Goal: Task Accomplishment & Management: Manage account settings

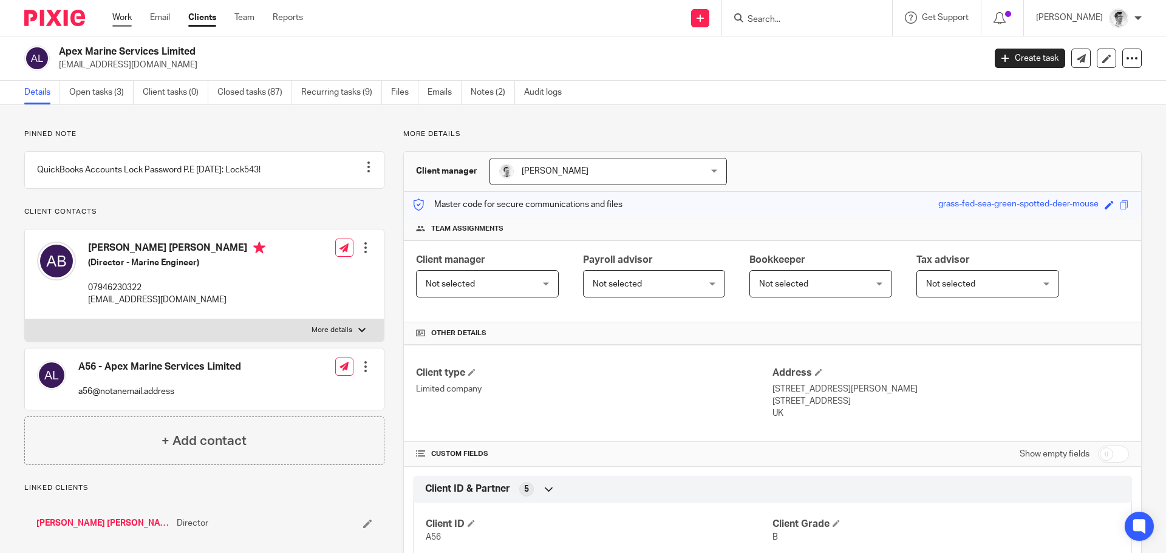
click at [117, 19] on link "Work" at bounding box center [121, 18] width 19 height 12
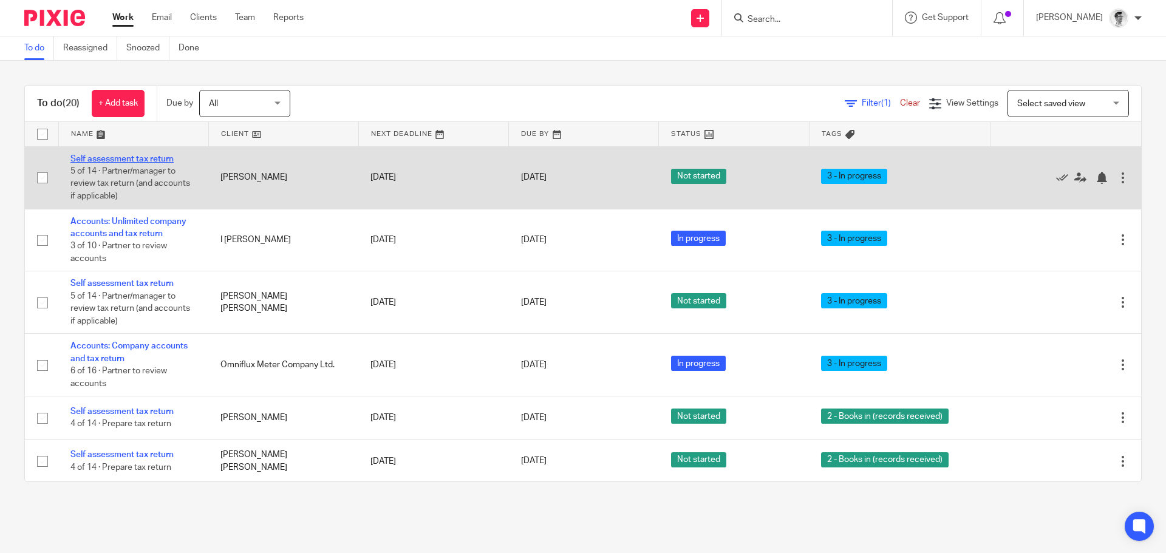
click at [131, 157] on link "Self assessment tax return" at bounding box center [121, 159] width 103 height 9
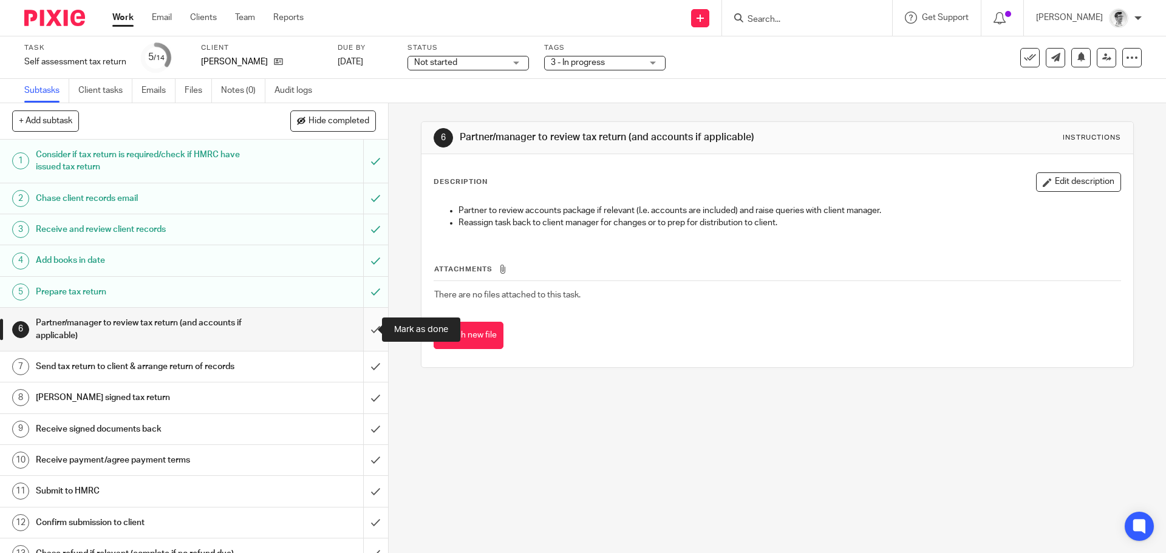
click at [362, 333] on input "submit" at bounding box center [194, 329] width 388 height 43
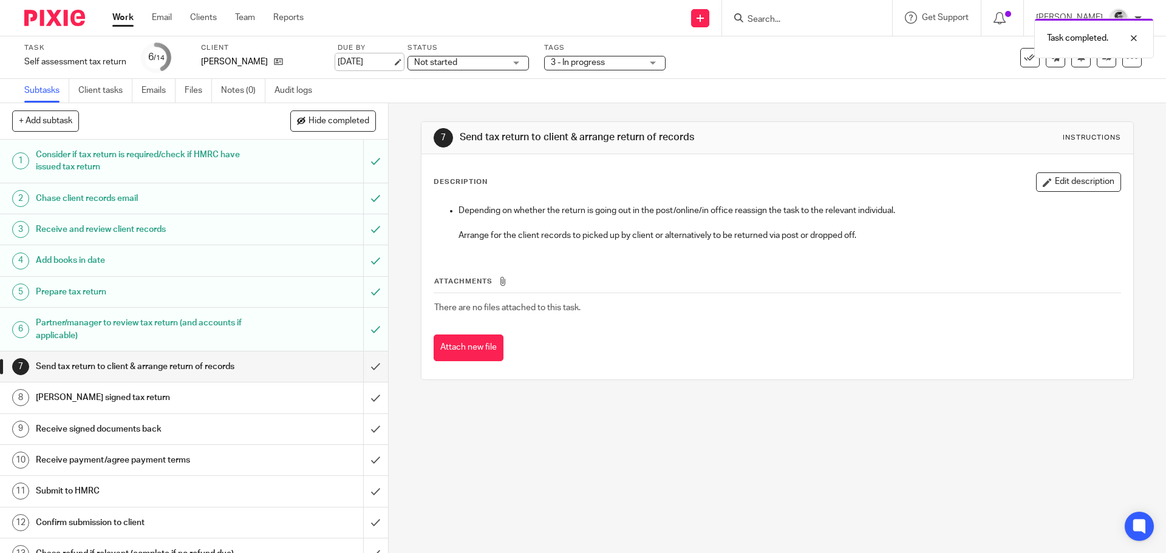
click at [353, 64] on link "[DATE]" at bounding box center [365, 62] width 55 height 13
click at [1097, 64] on link at bounding box center [1106, 57] width 19 height 19
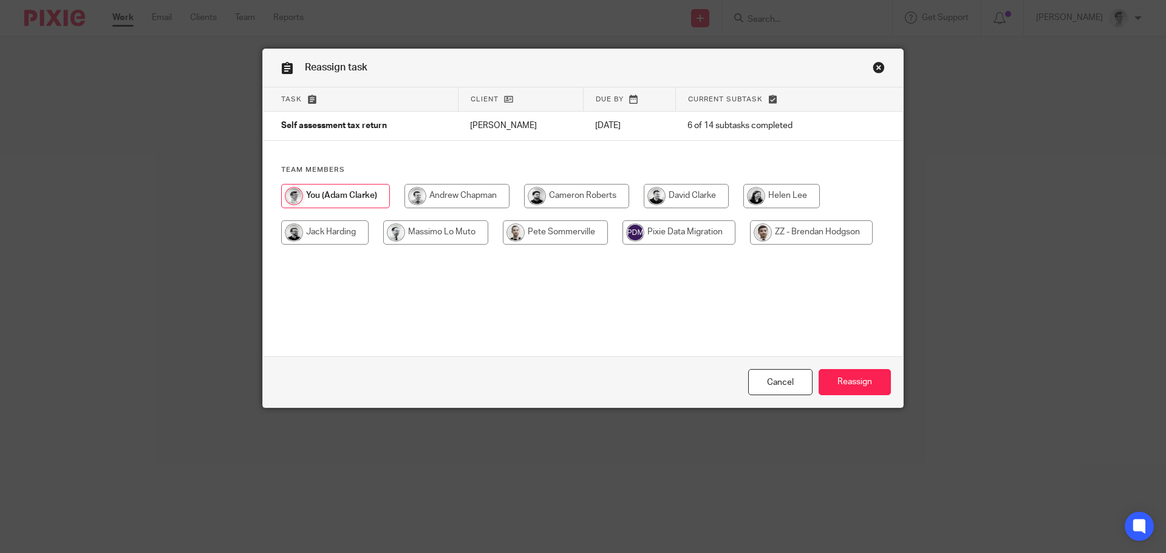
click at [548, 237] on input "radio" at bounding box center [555, 232] width 105 height 24
radio input "true"
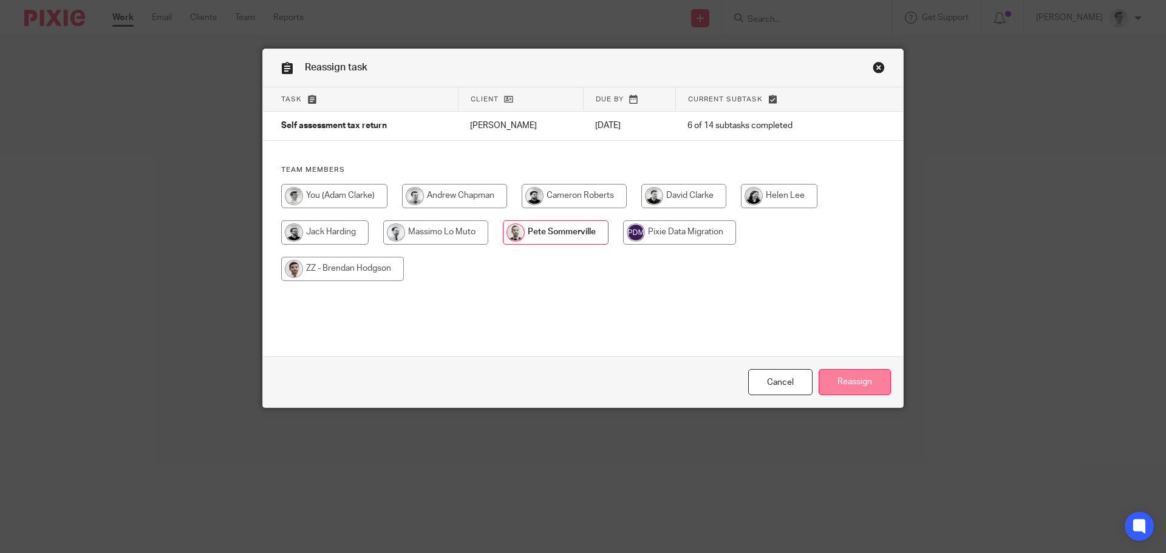
click at [842, 386] on input "Reassign" at bounding box center [854, 382] width 72 height 26
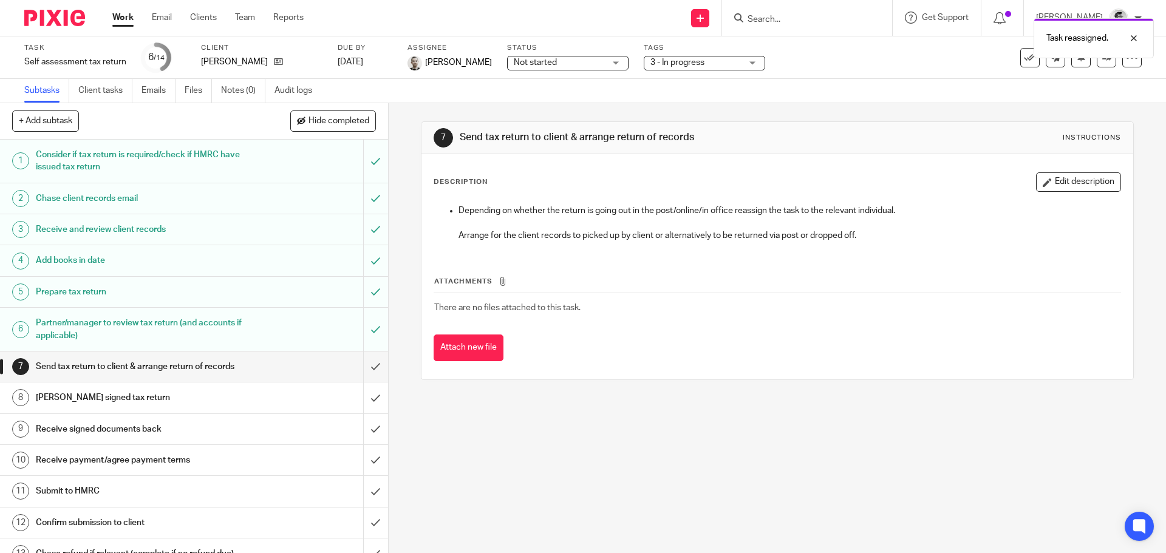
click at [126, 18] on link "Work" at bounding box center [122, 18] width 21 height 12
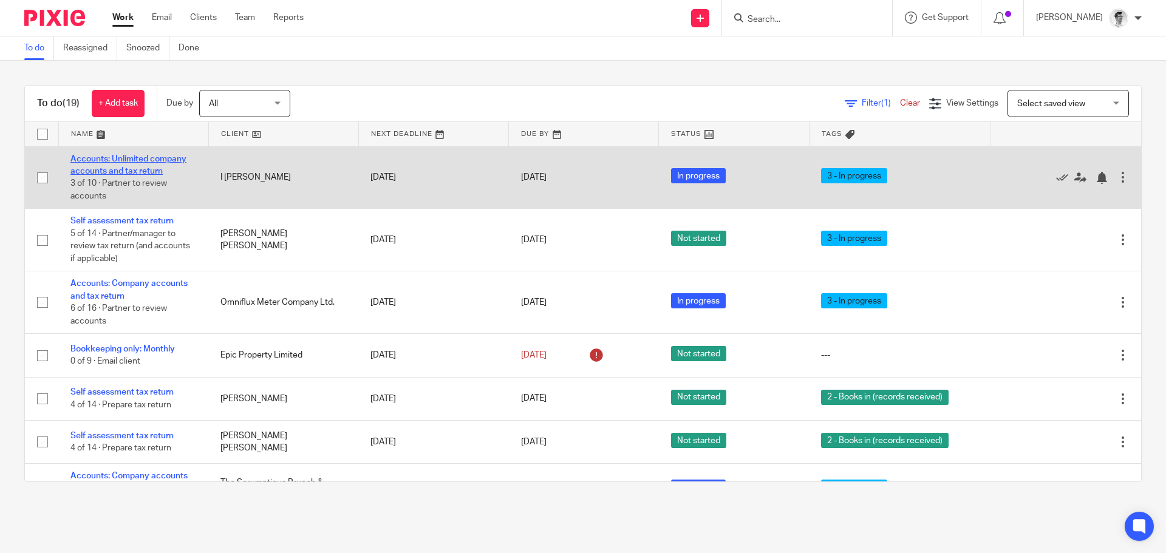
click at [142, 169] on link "Accounts: Unlimited company accounts and tax return" at bounding box center [128, 165] width 116 height 21
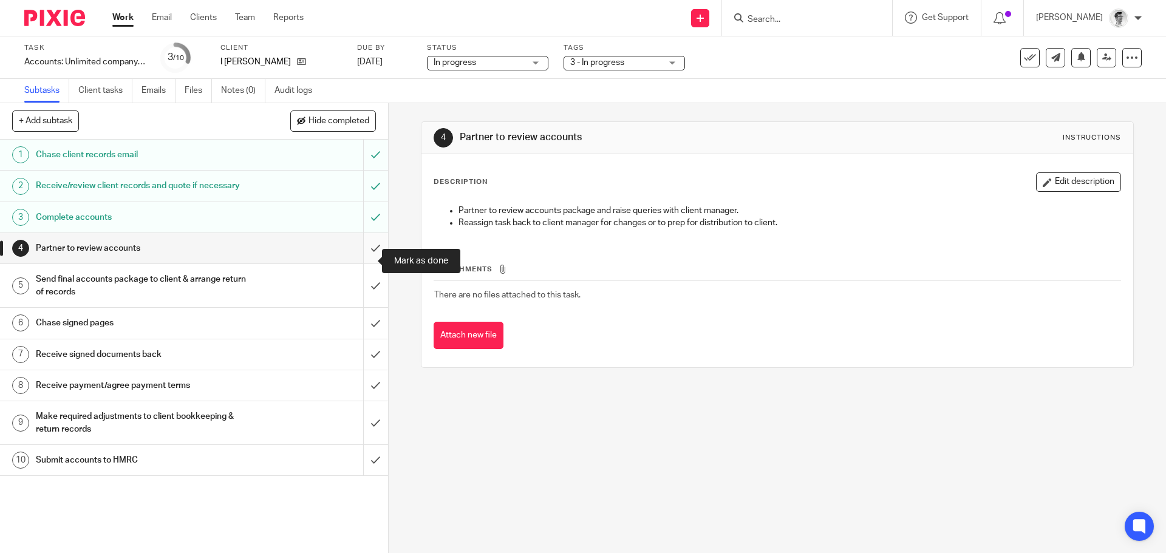
click at [362, 264] on input "submit" at bounding box center [194, 248] width 388 height 30
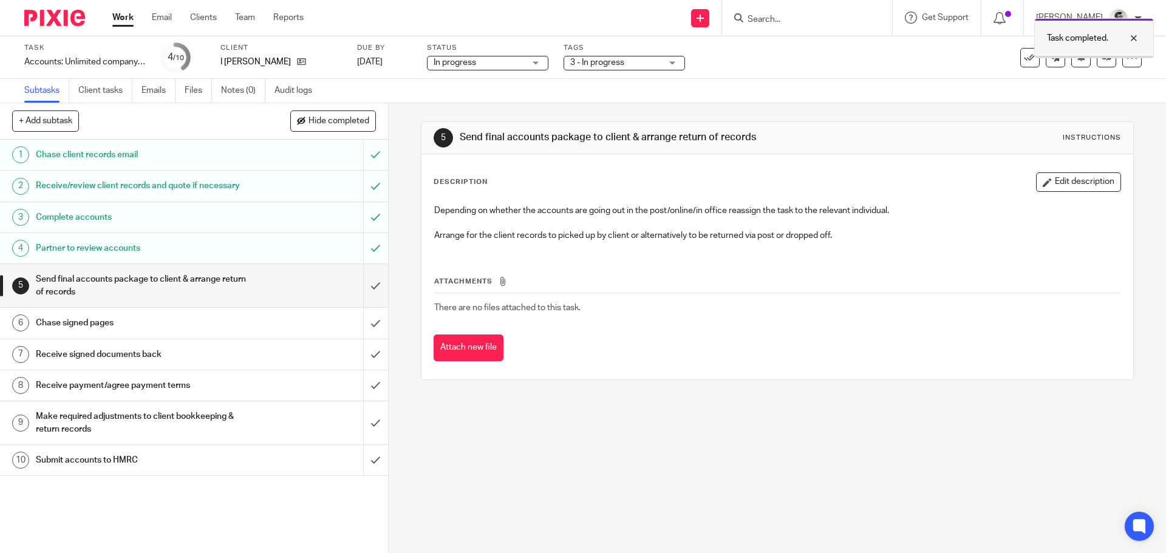
click at [1136, 40] on div at bounding box center [1124, 38] width 33 height 15
click at [378, 60] on link "[DATE]" at bounding box center [384, 62] width 55 height 13
click at [1102, 58] on icon at bounding box center [1106, 57] width 9 height 9
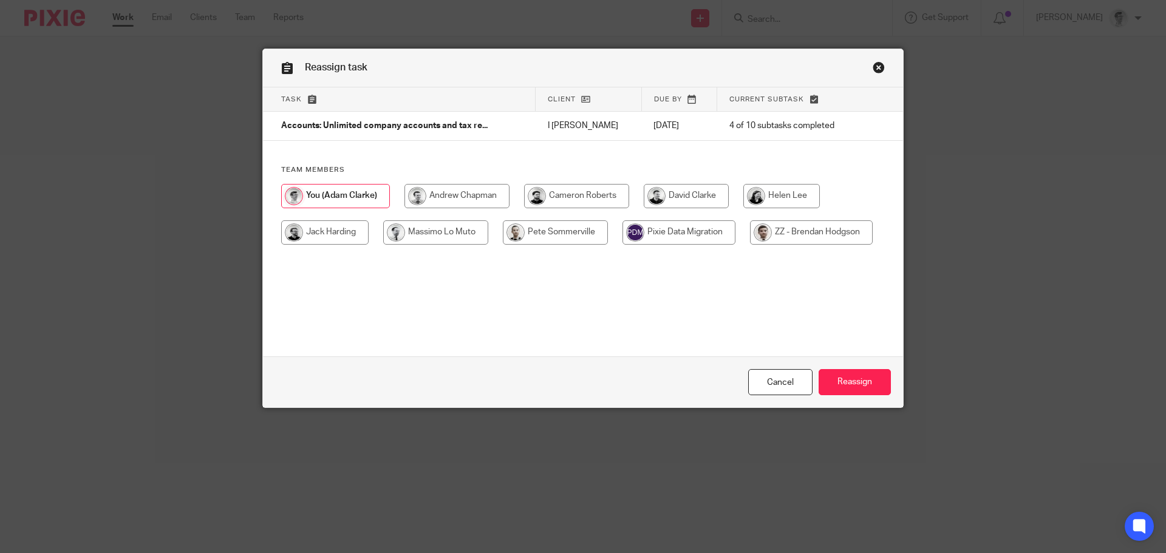
click at [583, 235] on input "radio" at bounding box center [555, 232] width 105 height 24
radio input "true"
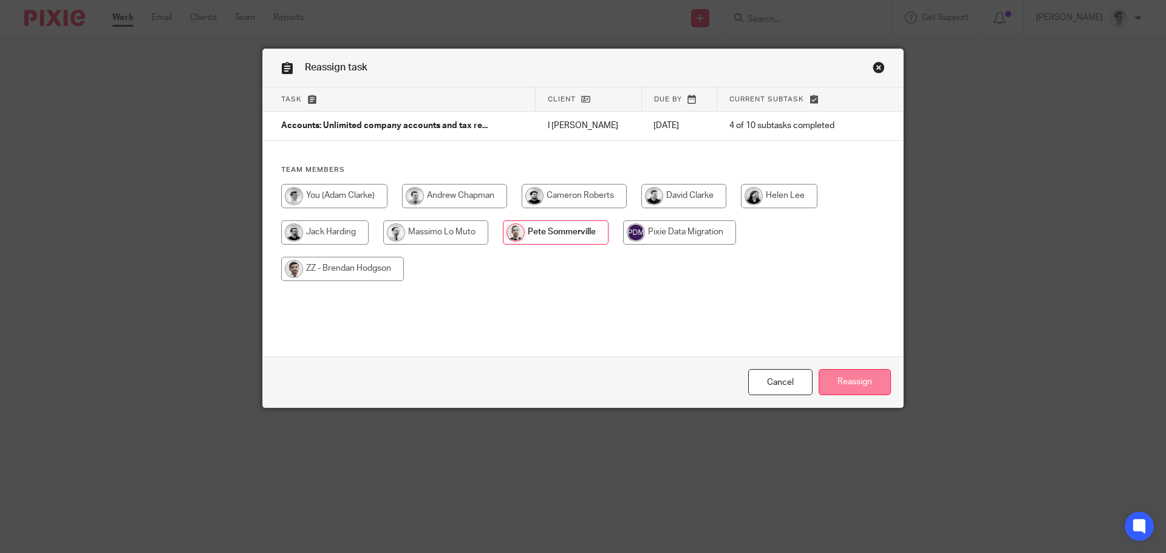
click at [849, 380] on input "Reassign" at bounding box center [854, 382] width 72 height 26
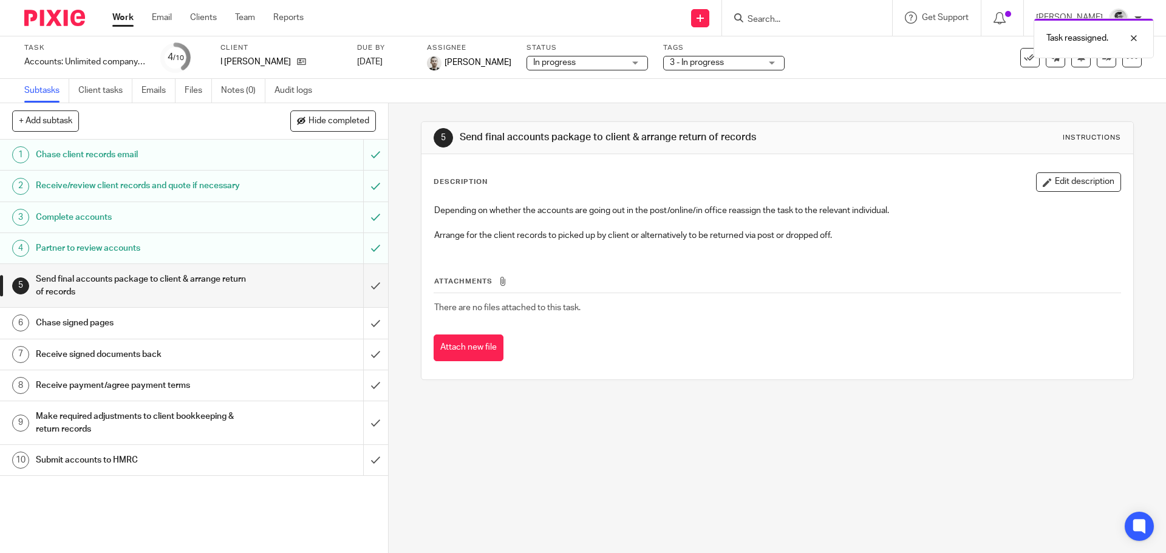
click at [118, 11] on div "Work Email Clients Team Reports Work Email Clients Team Reports Settings" at bounding box center [211, 18] width 222 height 36
click at [118, 14] on link "Work" at bounding box center [122, 18] width 21 height 12
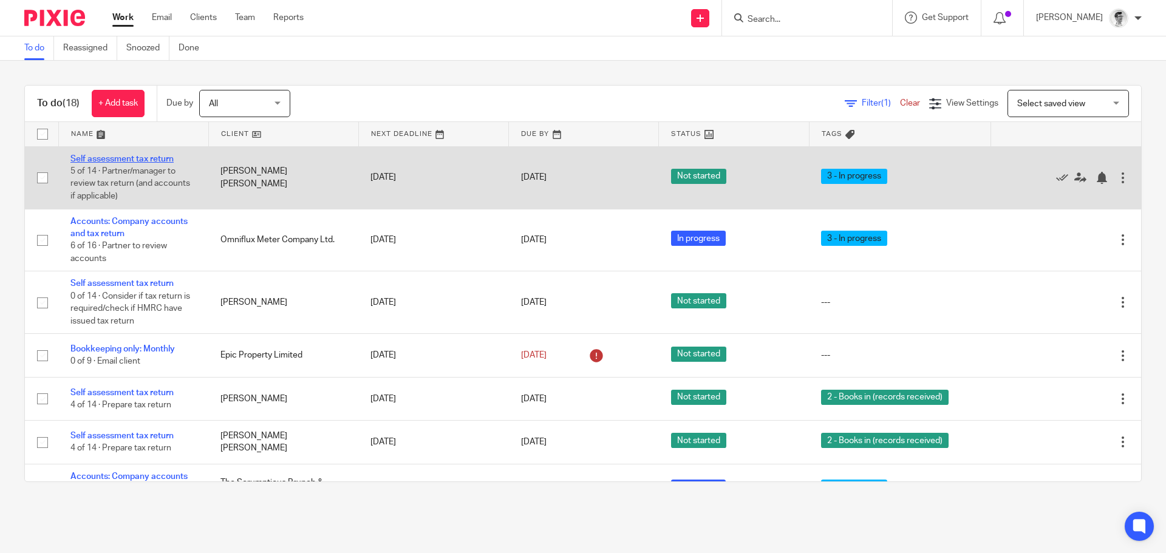
click at [152, 155] on link "Self assessment tax return" at bounding box center [121, 159] width 103 height 9
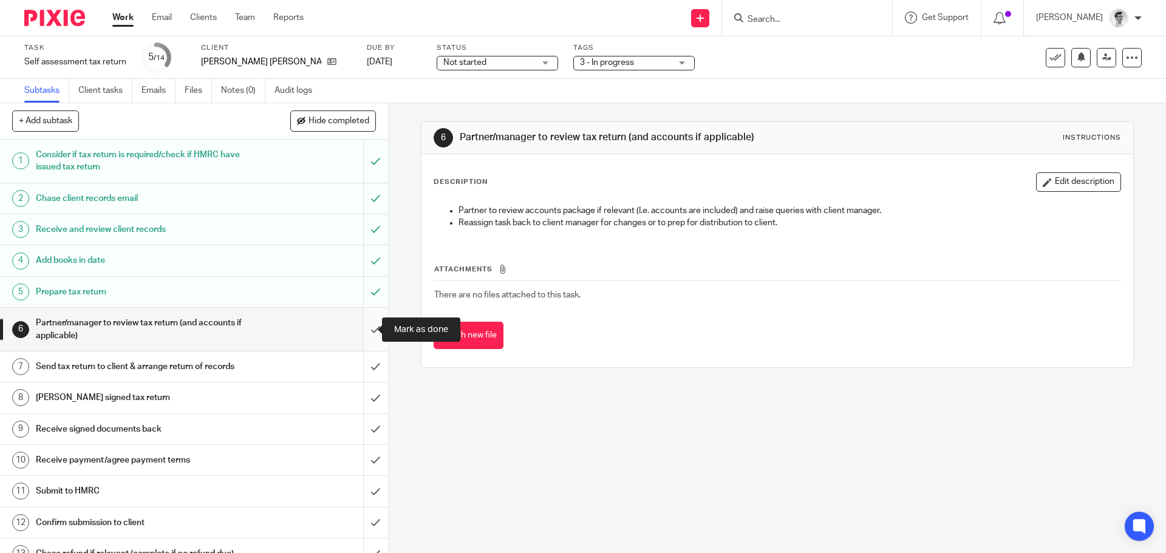
click at [367, 322] on input "submit" at bounding box center [194, 329] width 388 height 43
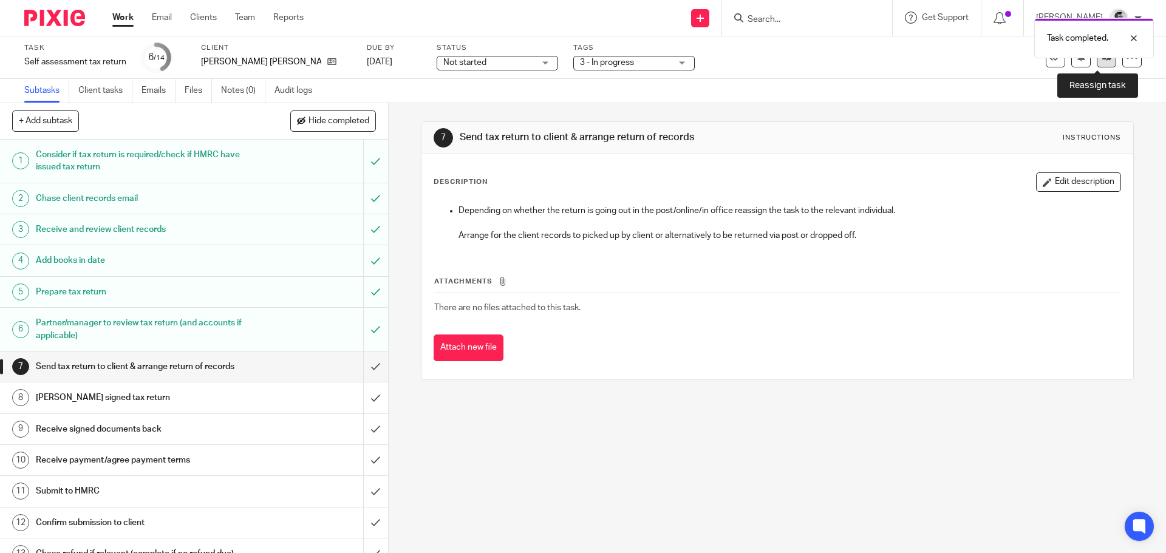
click at [1102, 58] on icon at bounding box center [1106, 57] width 9 height 9
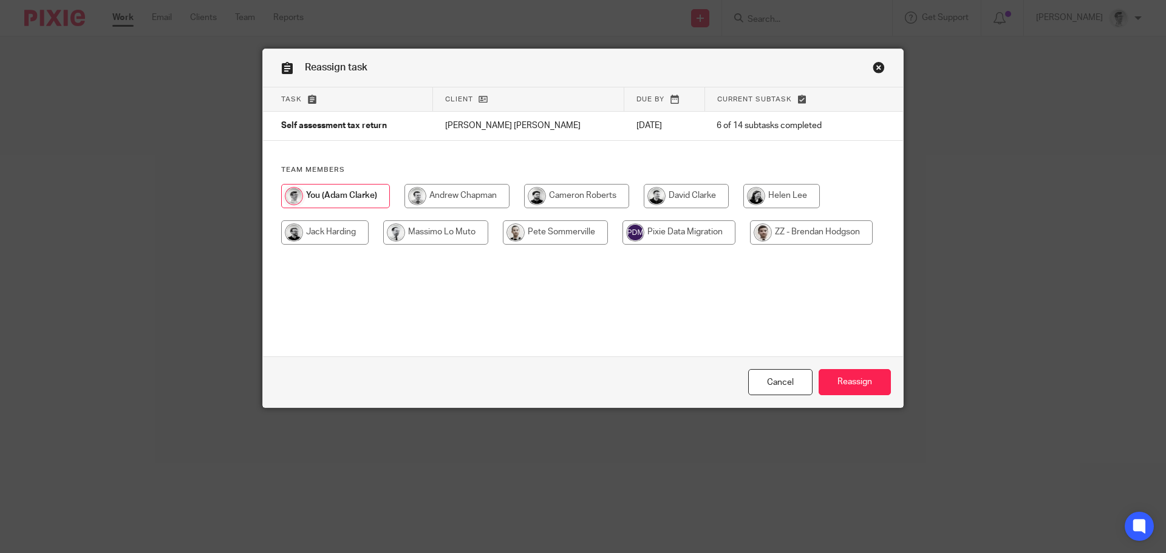
click at [556, 238] on input "radio" at bounding box center [555, 232] width 105 height 24
radio input "true"
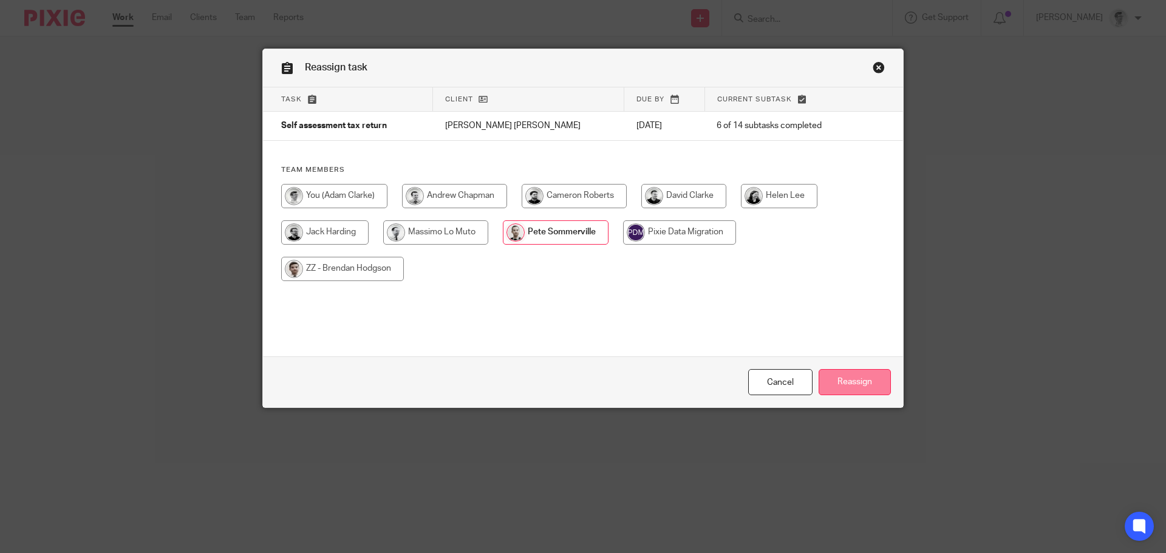
click at [849, 383] on input "Reassign" at bounding box center [854, 382] width 72 height 26
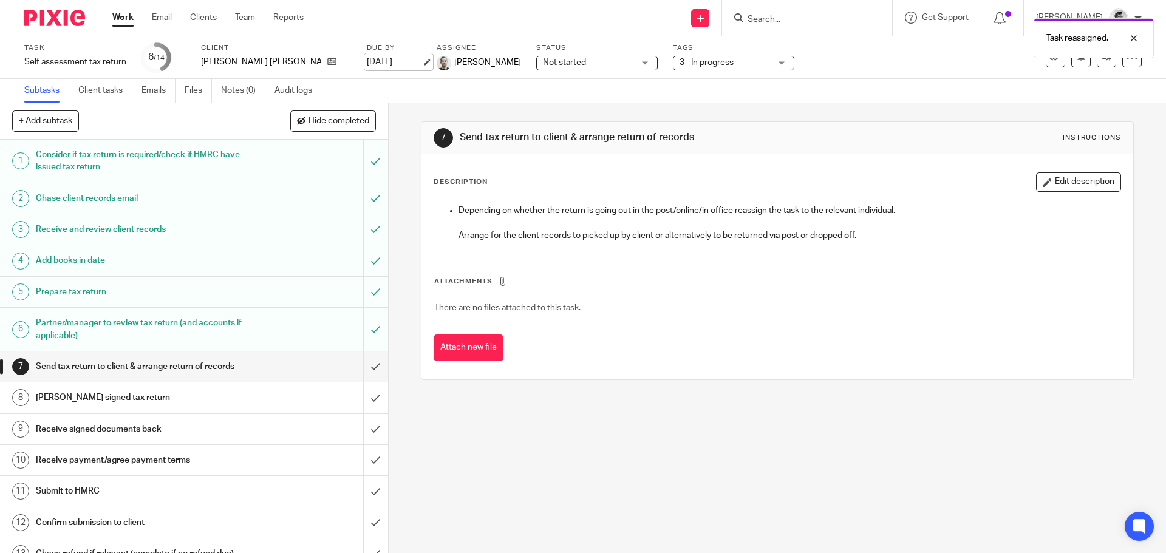
click at [367, 62] on link "[DATE]" at bounding box center [394, 62] width 55 height 13
click at [119, 21] on link "Work" at bounding box center [122, 18] width 21 height 12
